Goal: Information Seeking & Learning: Learn about a topic

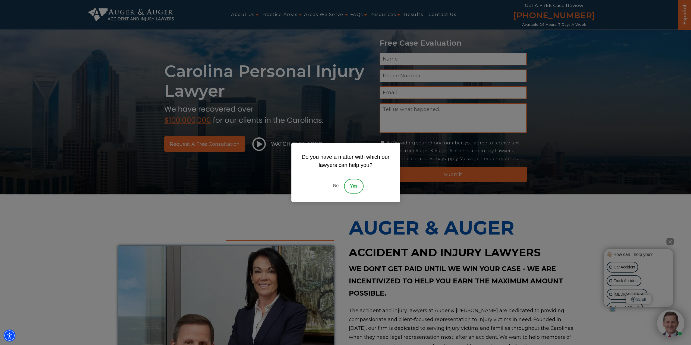
click at [337, 185] on link "No" at bounding box center [335, 186] width 16 height 15
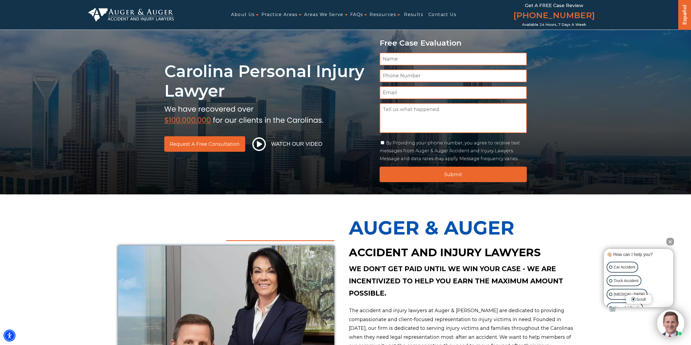
click at [687, 14] on link "Español" at bounding box center [684, 14] width 9 height 29
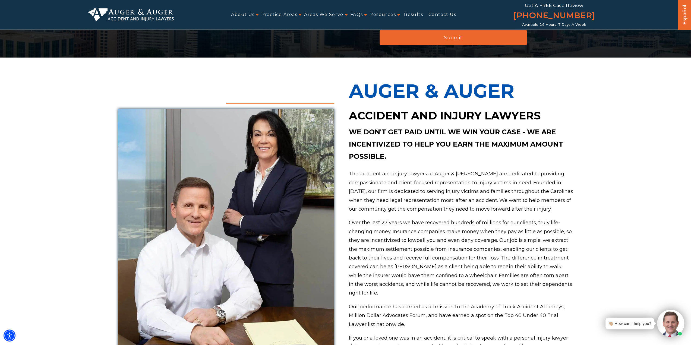
scroll to position [103, 0]
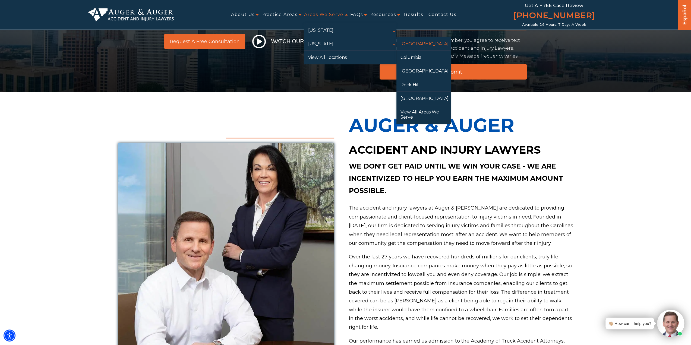
click at [413, 44] on link "[GEOGRAPHIC_DATA]" at bounding box center [423, 43] width 54 height 13
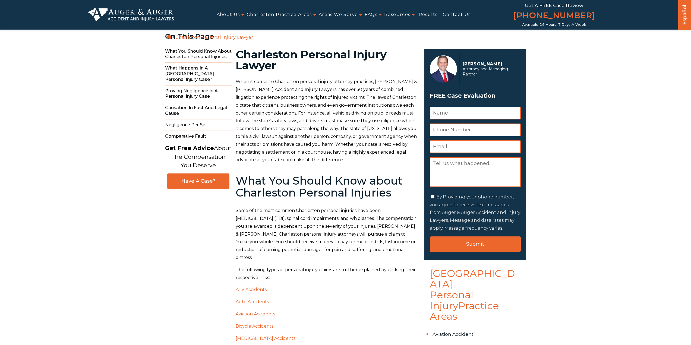
scroll to position [107, 0]
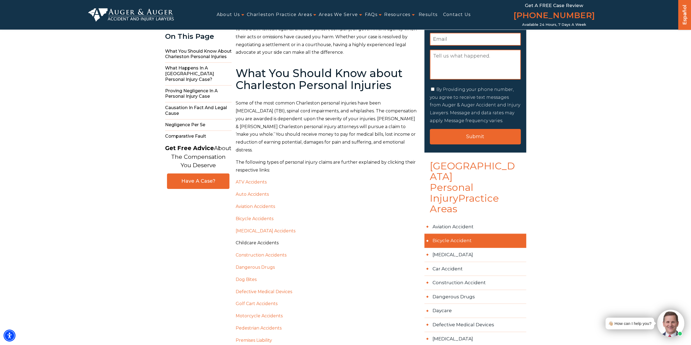
click at [441, 234] on link "Bicycle Accident" at bounding box center [475, 241] width 102 height 14
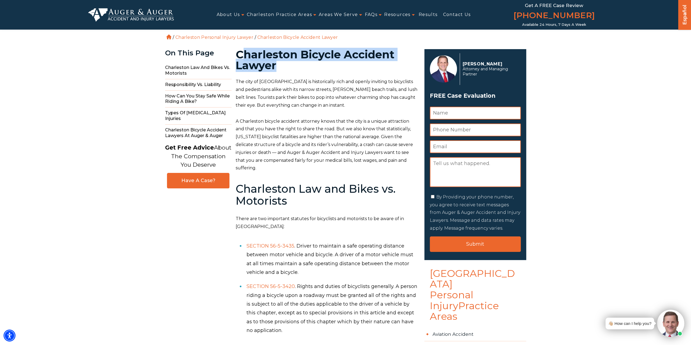
drag, startPoint x: 265, startPoint y: 58, endPoint x: 276, endPoint y: 69, distance: 15.2
click at [276, 69] on h1 "Charleston Bicycle Accident Lawyer" at bounding box center [327, 60] width 182 height 22
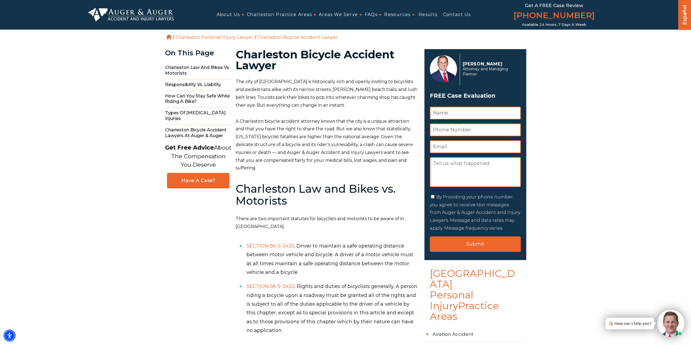
click at [326, 125] on p "A Charleston bicycle accident attorney knows that the city is a unique attracti…" at bounding box center [327, 145] width 182 height 55
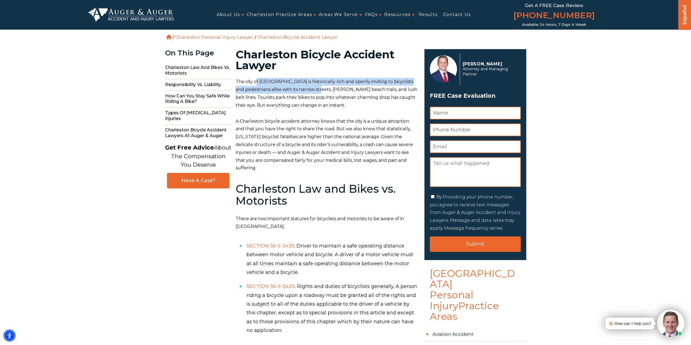
drag, startPoint x: 262, startPoint y: 86, endPoint x: 326, endPoint y: 93, distance: 64.5
click at [326, 93] on p "The city of Charleston is historically rich and openly inviting to bicyclists a…" at bounding box center [327, 93] width 182 height 31
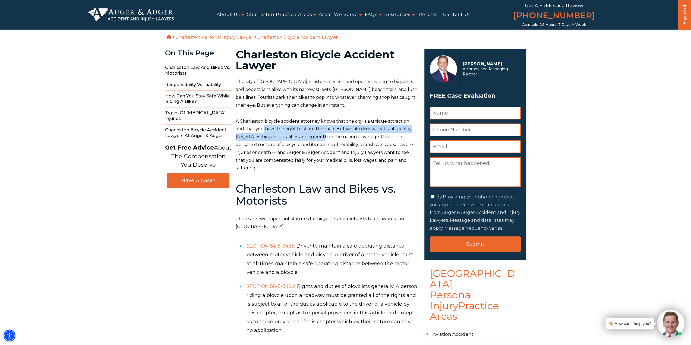
drag, startPoint x: 262, startPoint y: 129, endPoint x: 328, endPoint y: 130, distance: 66.0
click at [328, 134] on p "A Charleston bicycle accident attorney knows that the city is a unique attracti…" at bounding box center [327, 145] width 182 height 55
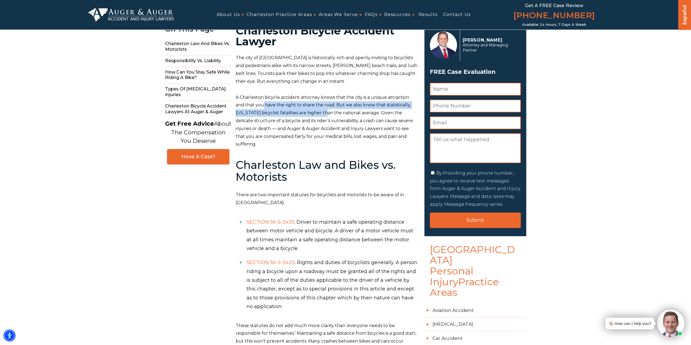
scroll to position [54, 0]
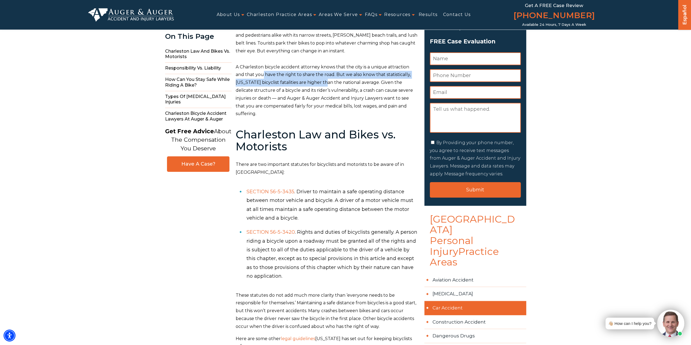
click at [444, 301] on link "Car Accident" at bounding box center [475, 308] width 102 height 14
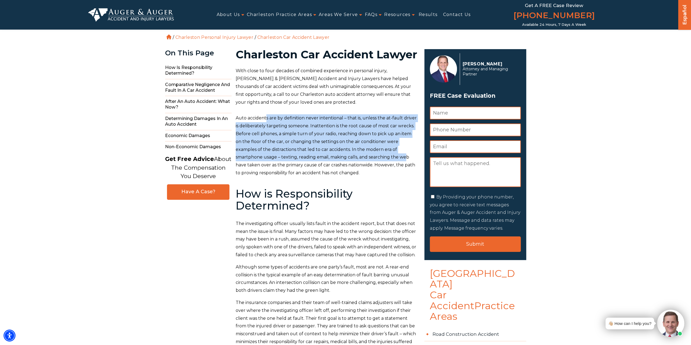
drag, startPoint x: 266, startPoint y: 108, endPoint x: 365, endPoint y: 155, distance: 109.5
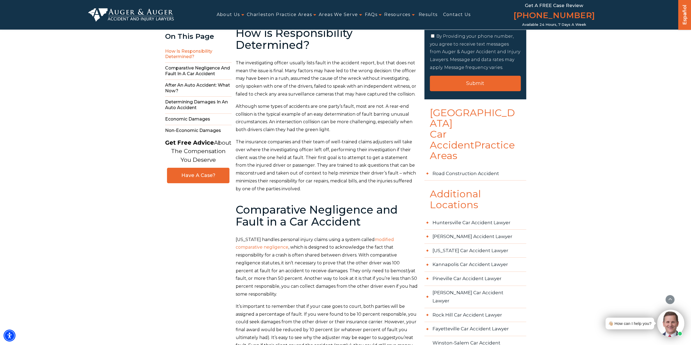
scroll to position [190, 0]
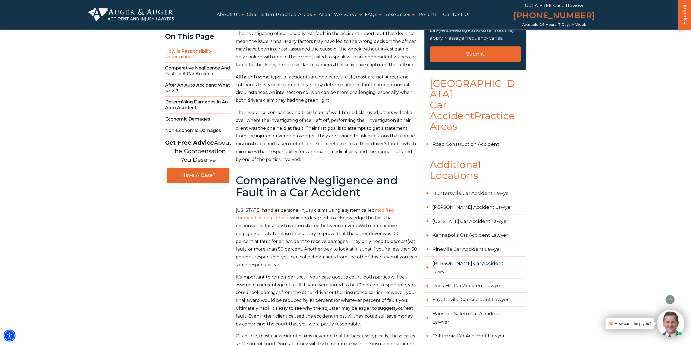
click at [392, 211] on link "modified comparative negligence" at bounding box center [315, 214] width 158 height 13
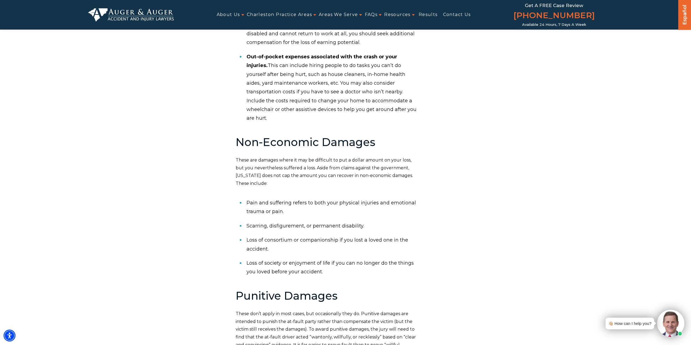
scroll to position [0, 0]
